Goal: Task Accomplishment & Management: Complete application form

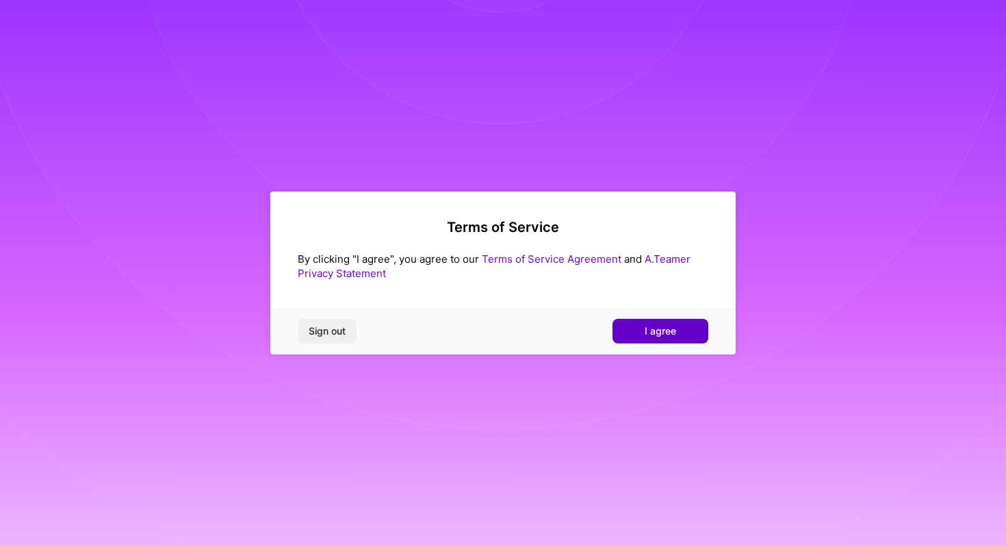
click at [657, 332] on span "I agree" at bounding box center [659, 331] width 31 height 14
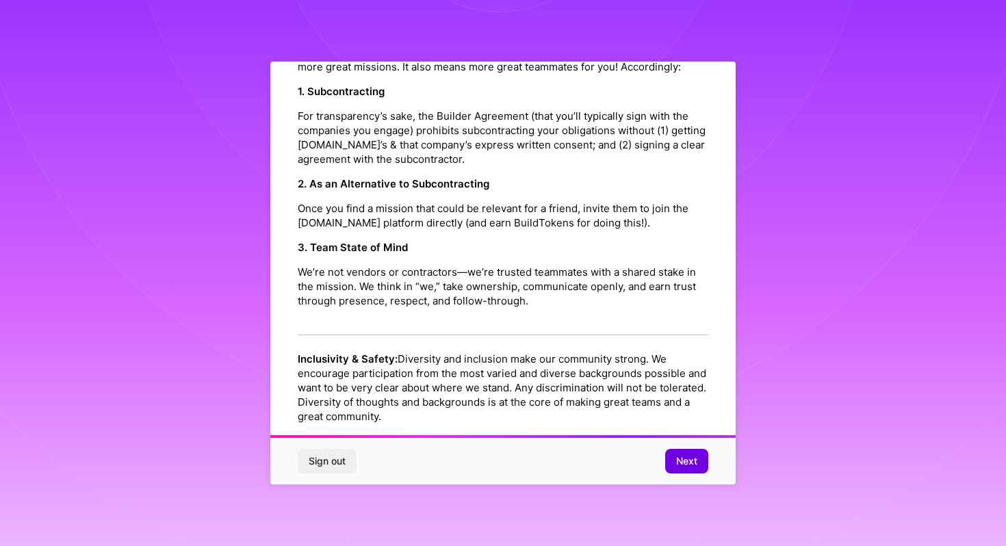
scroll to position [1459, 0]
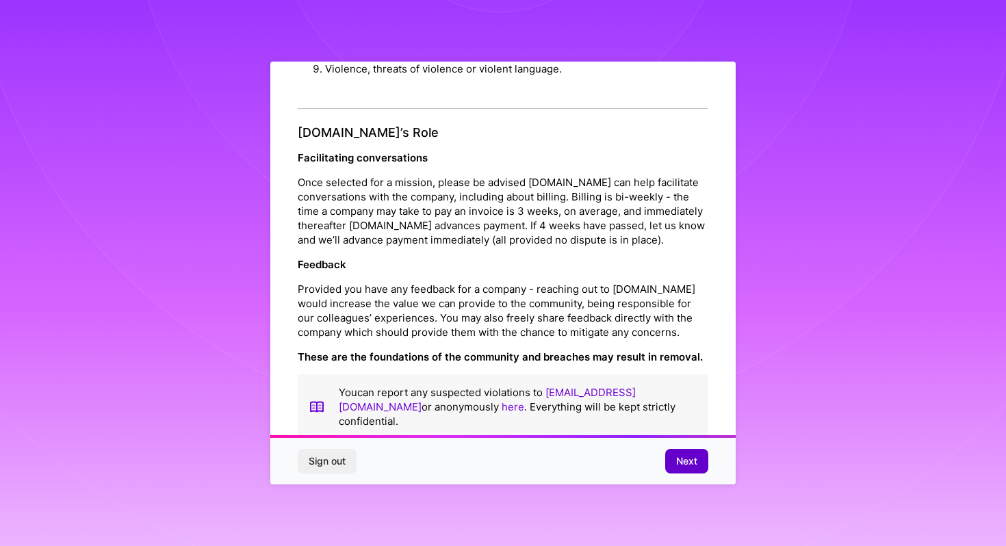
click at [690, 464] on span "Next" at bounding box center [686, 461] width 21 height 14
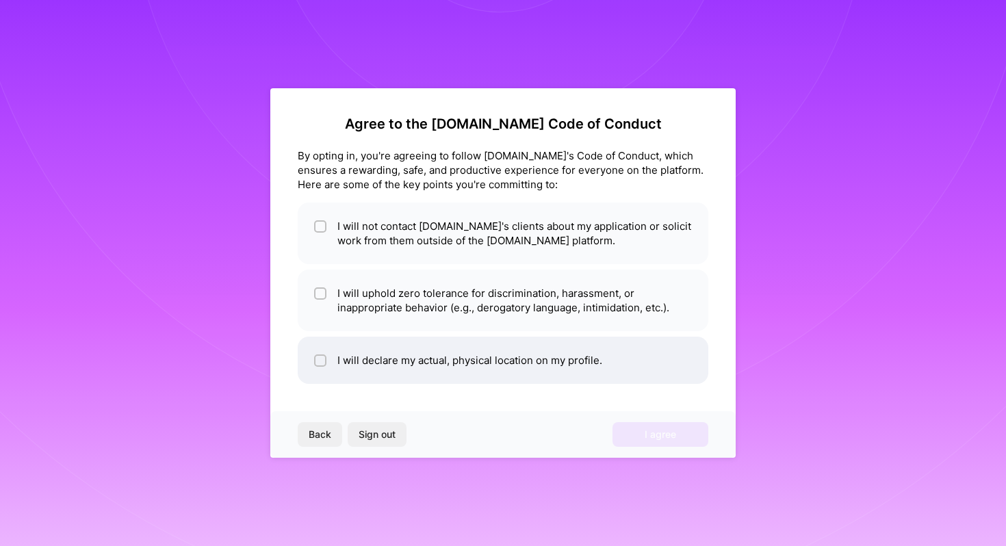
click at [320, 360] on input "checkbox" at bounding box center [322, 361] width 10 height 10
checkbox input "true"
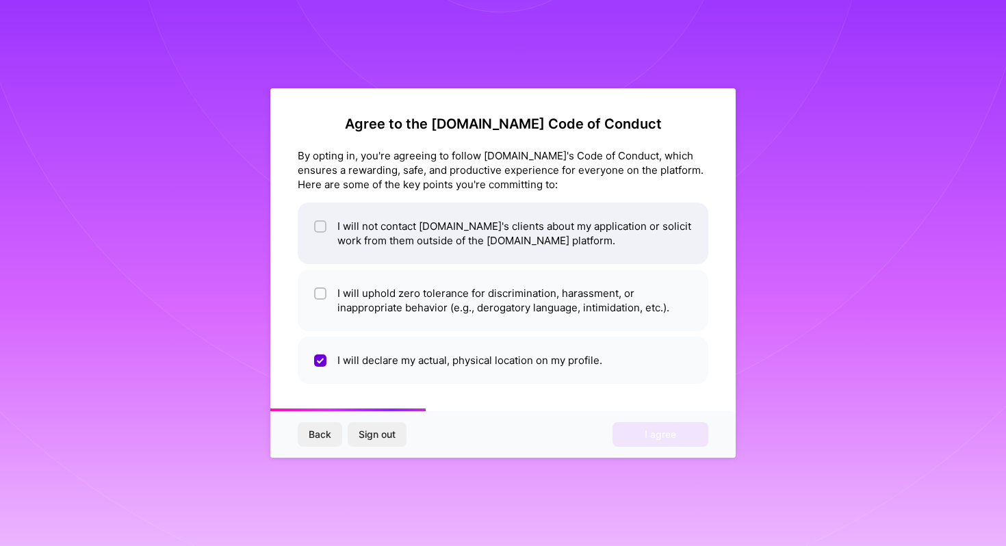
click at [319, 226] on input "checkbox" at bounding box center [322, 227] width 10 height 10
checkbox input "true"
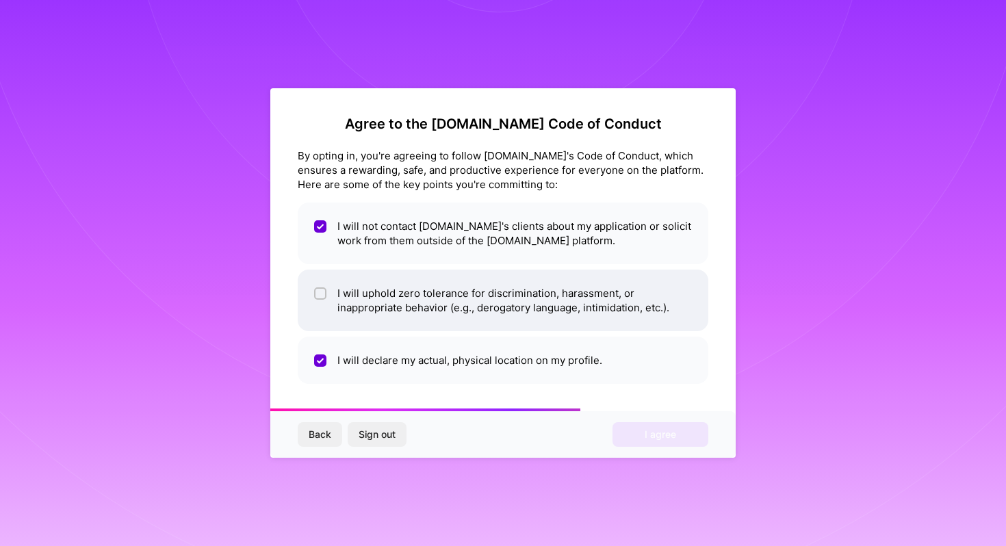
click at [324, 300] on span at bounding box center [320, 300] width 12 height 29
checkbox input "true"
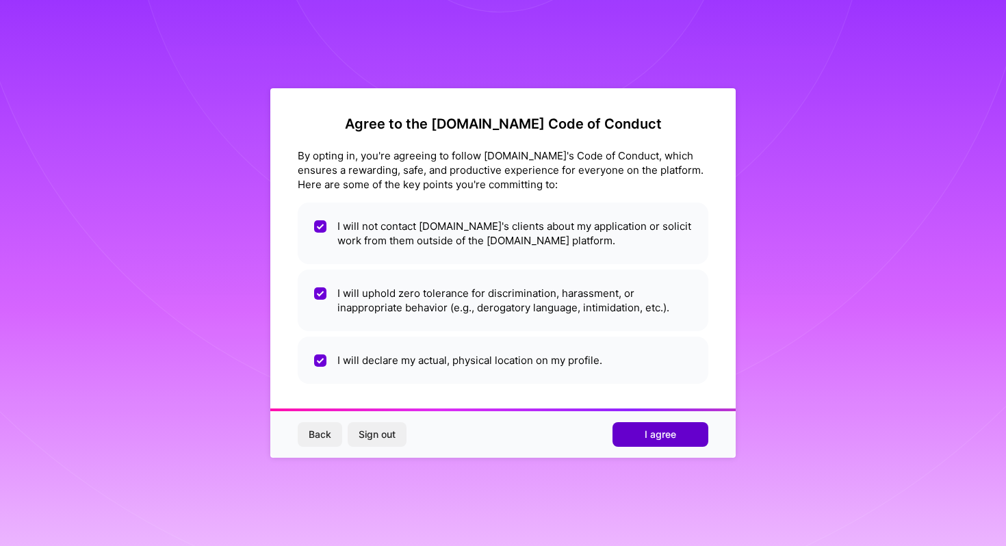
click at [660, 432] on span "I agree" at bounding box center [659, 435] width 31 height 14
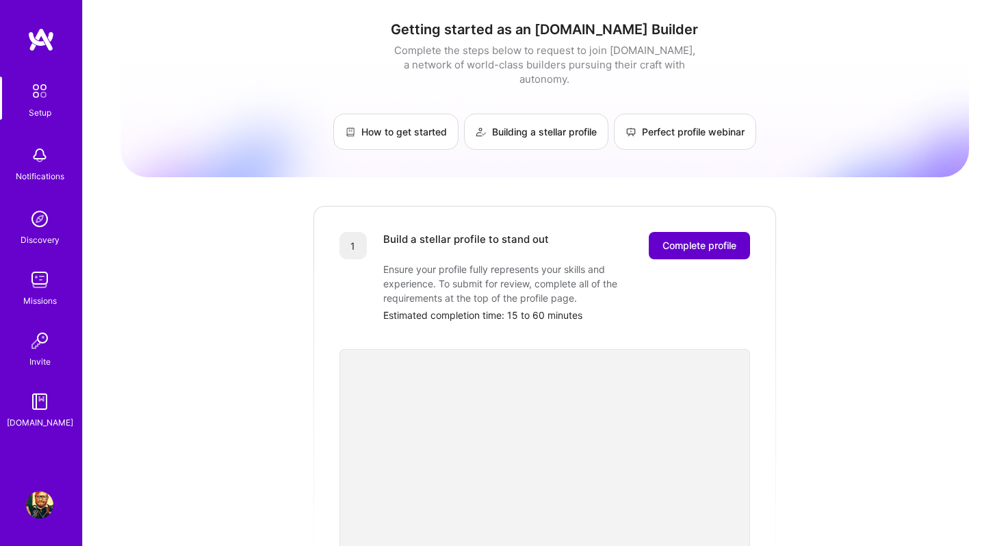
click at [681, 239] on span "Complete profile" at bounding box center [699, 246] width 74 height 14
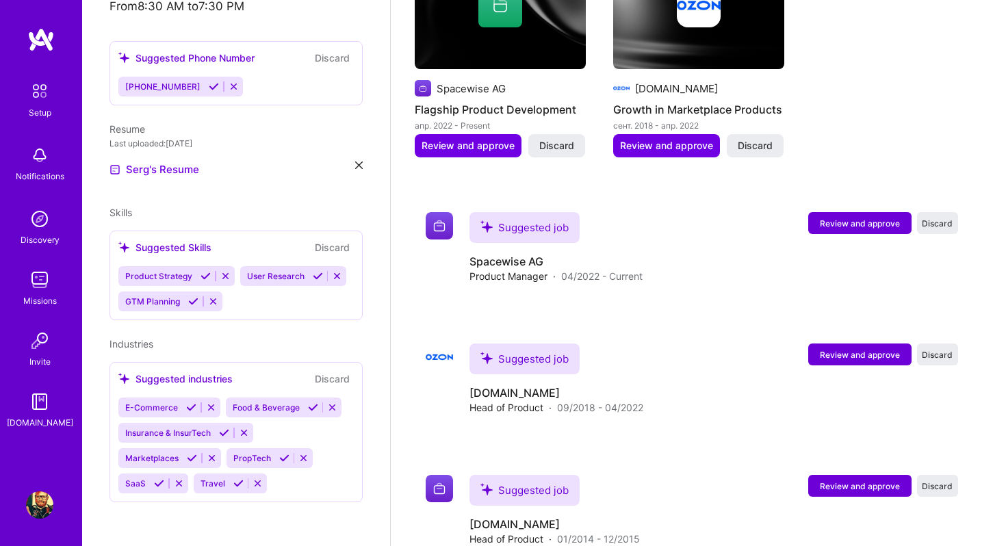
scroll to position [1296, 0]
